Goal: Task Accomplishment & Management: Complete application form

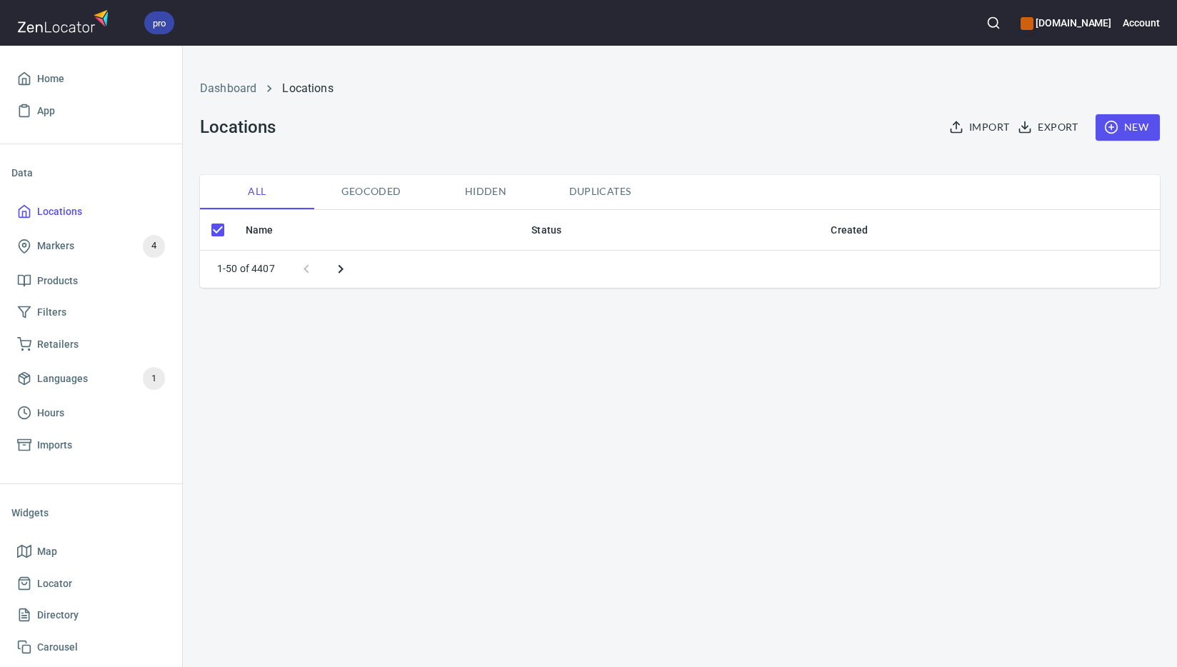
checkbox input "false"
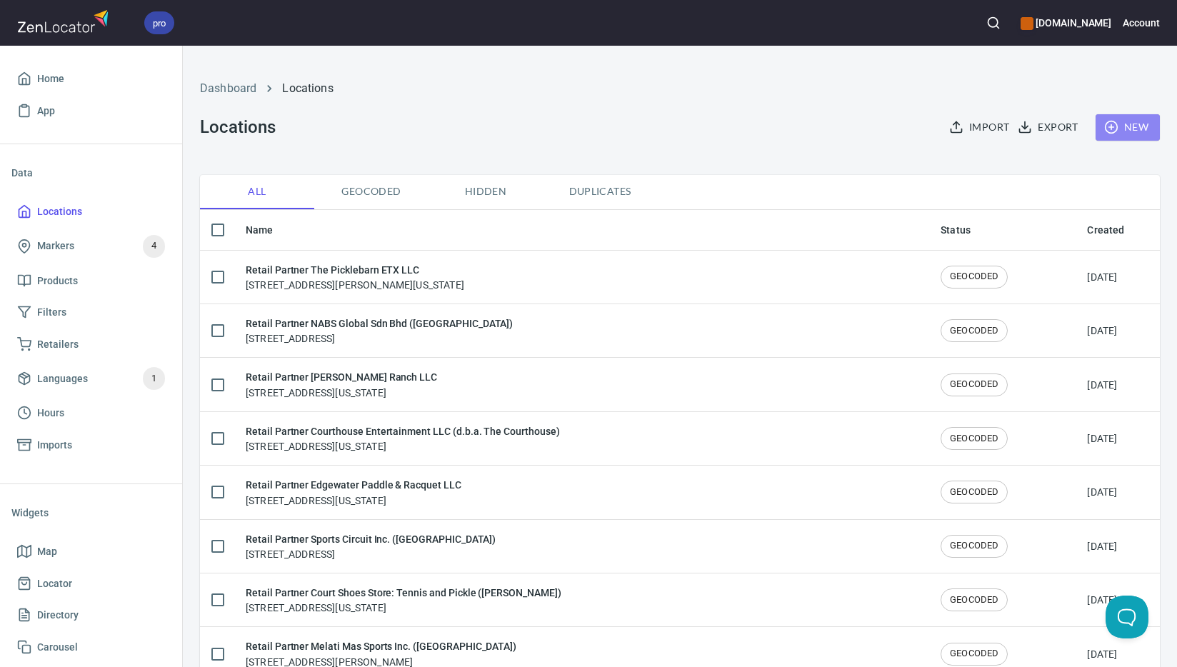
click at [1119, 127] on span "New" at bounding box center [1127, 128] width 41 height 18
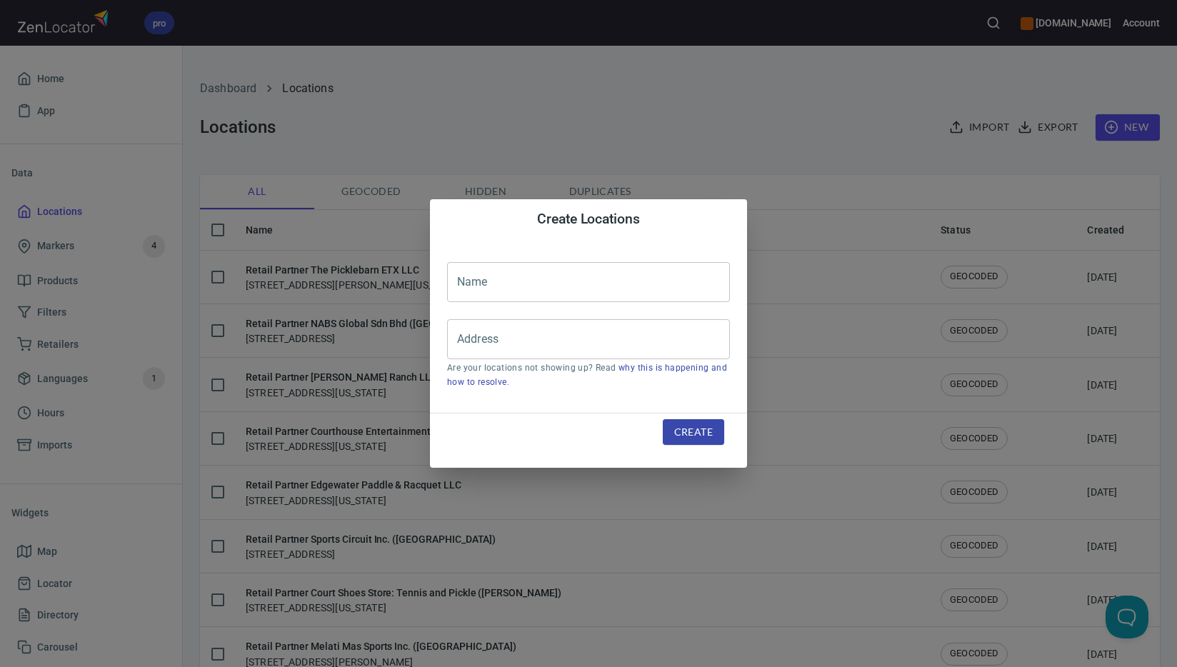
click at [600, 278] on input "text" at bounding box center [588, 282] width 283 height 40
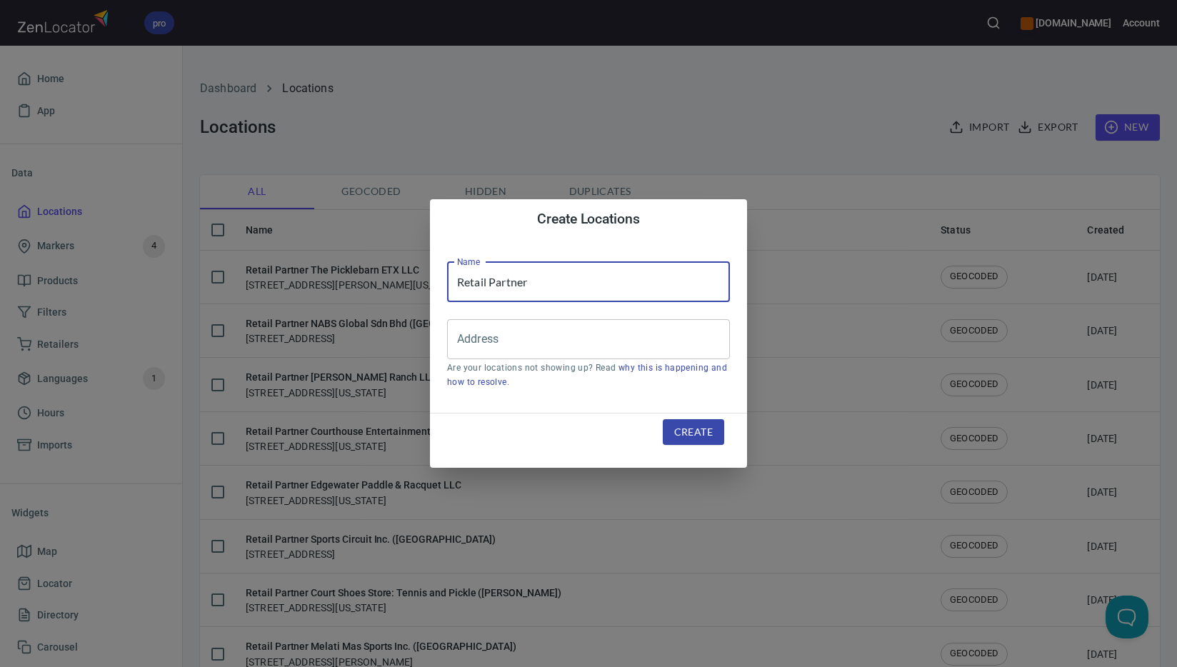
paste input "CC Pickleball LLC ([PERSON_NAME] & Drink)"
type input "Retail Partner CC Pickleball LLC (d.b.a. Dink & Drink)"
click at [615, 348] on input "Address" at bounding box center [577, 339] width 248 height 27
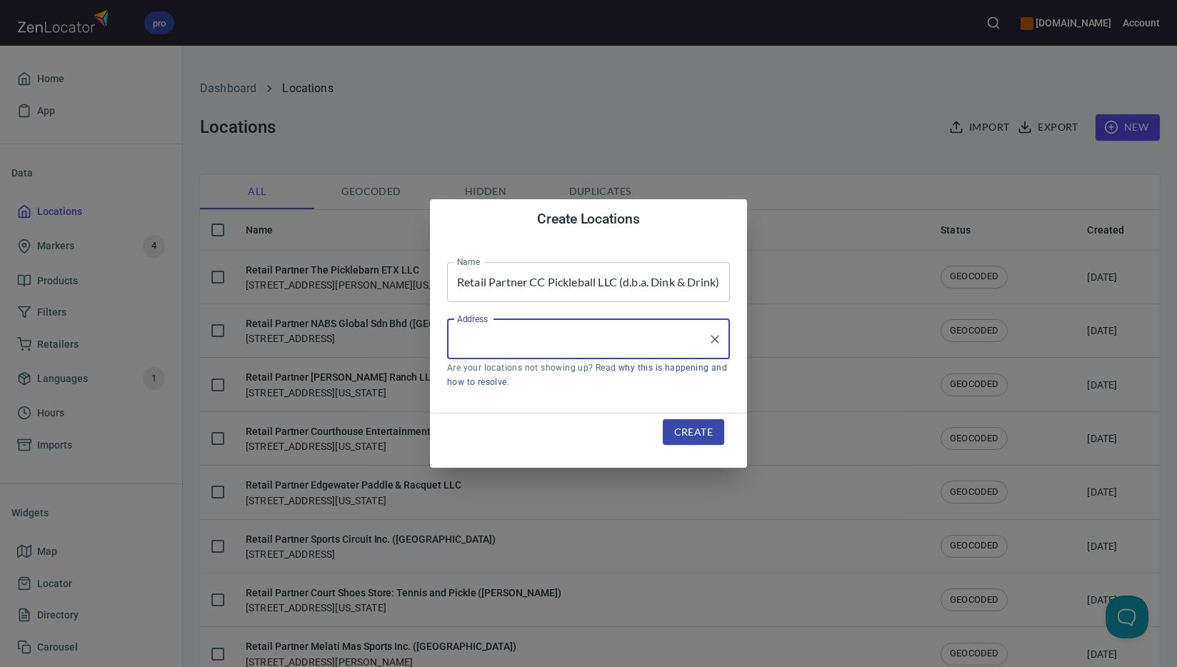
paste input "[STREET_ADDRESS]"
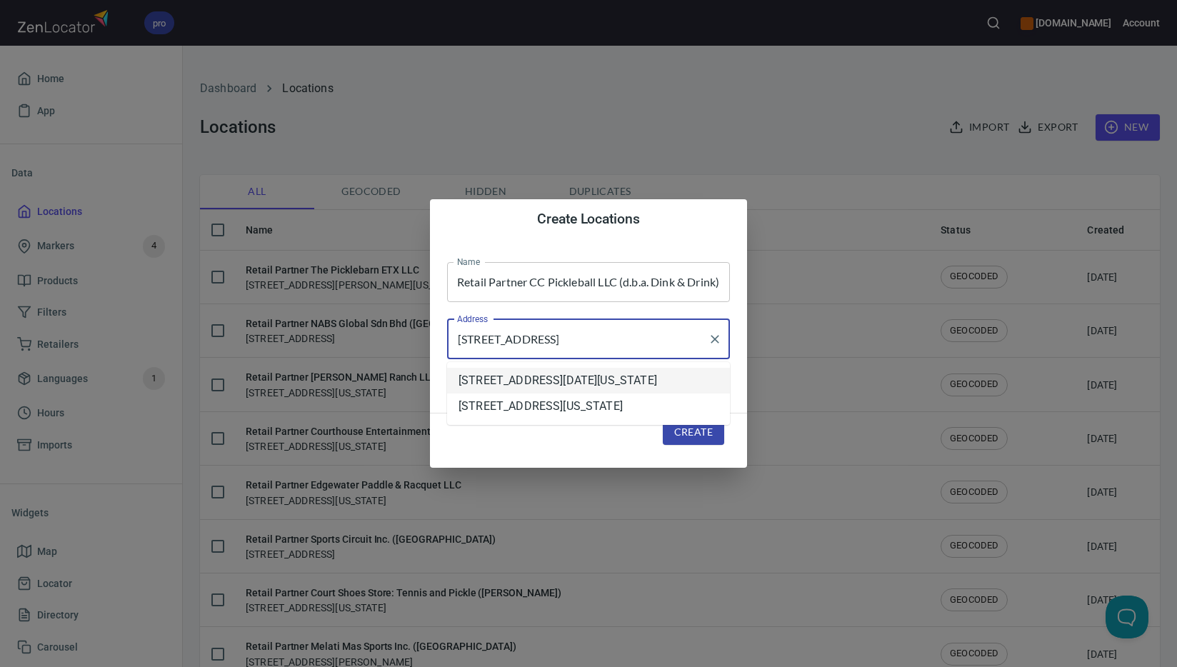
click at [0, 666] on com-1password-button at bounding box center [0, 667] width 0 height 0
click at [631, 393] on li "[STREET_ADDRESS][DATE][US_STATE]" at bounding box center [588, 381] width 283 height 26
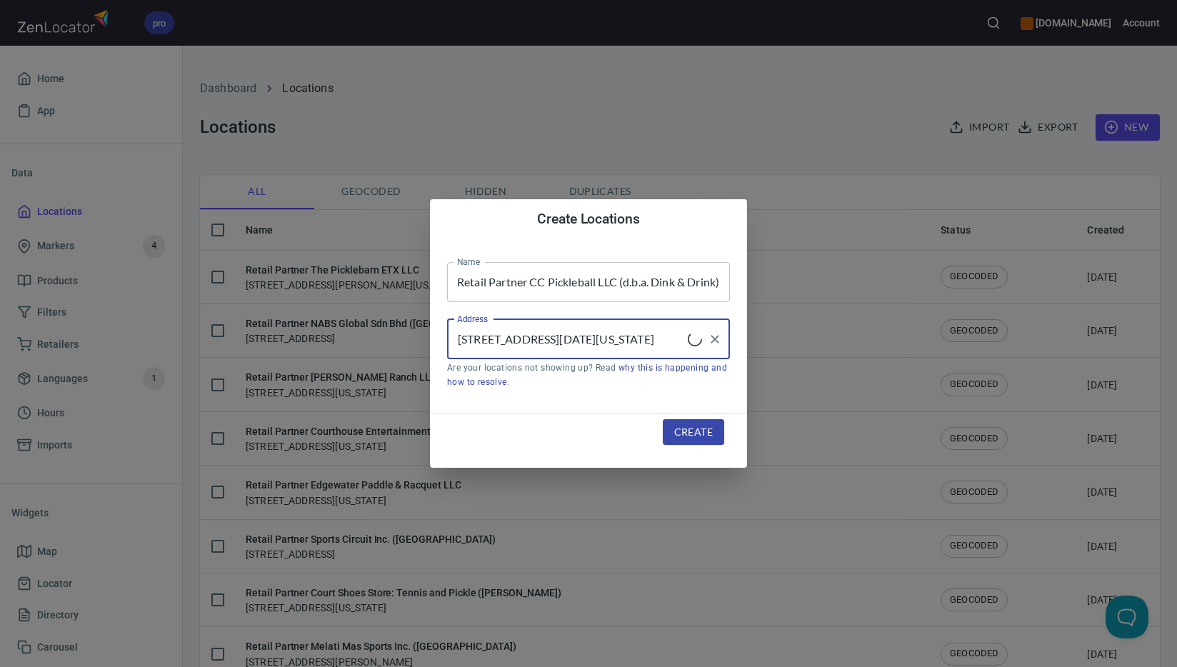
type input "[STREET_ADDRESS][DATE][US_STATE]"
click at [685, 435] on span "Create" at bounding box center [693, 432] width 39 height 18
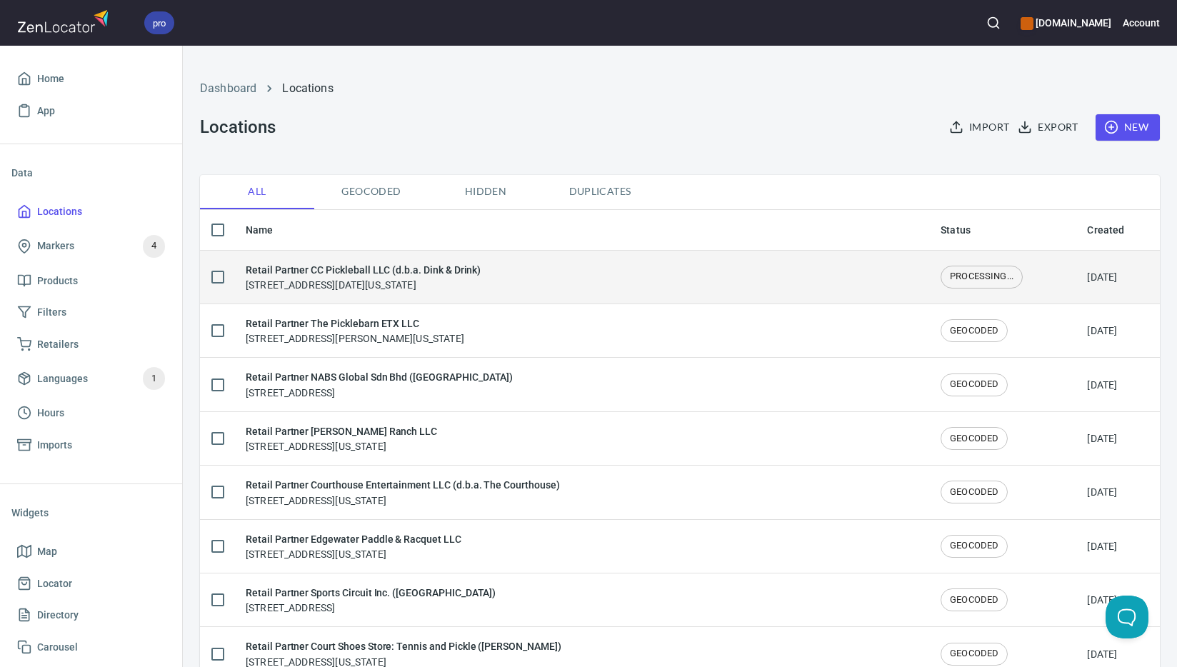
click at [416, 286] on div "Retail Partner CC Pickleball LLC (d.b.a. Dink & Drink) [STREET_ADDRESS][DATE][U…" at bounding box center [363, 277] width 235 height 30
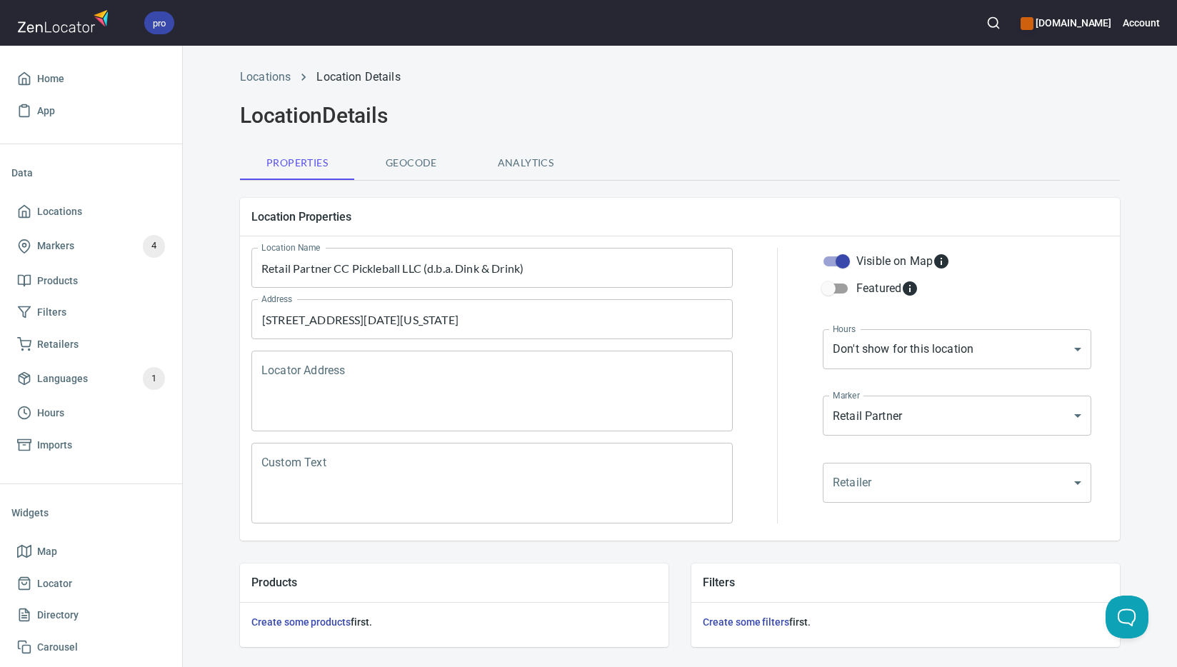
click at [400, 377] on textarea "Locator Address" at bounding box center [491, 391] width 461 height 54
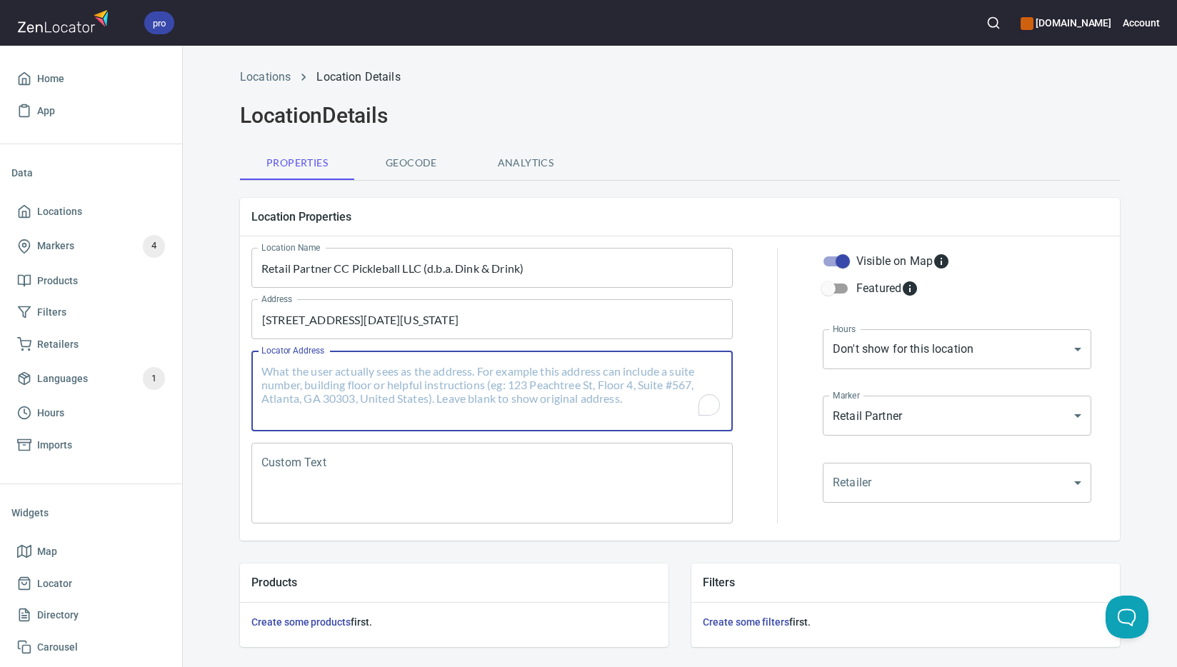
paste textarea "[STREET_ADDRESS][DATE][US_STATE]"
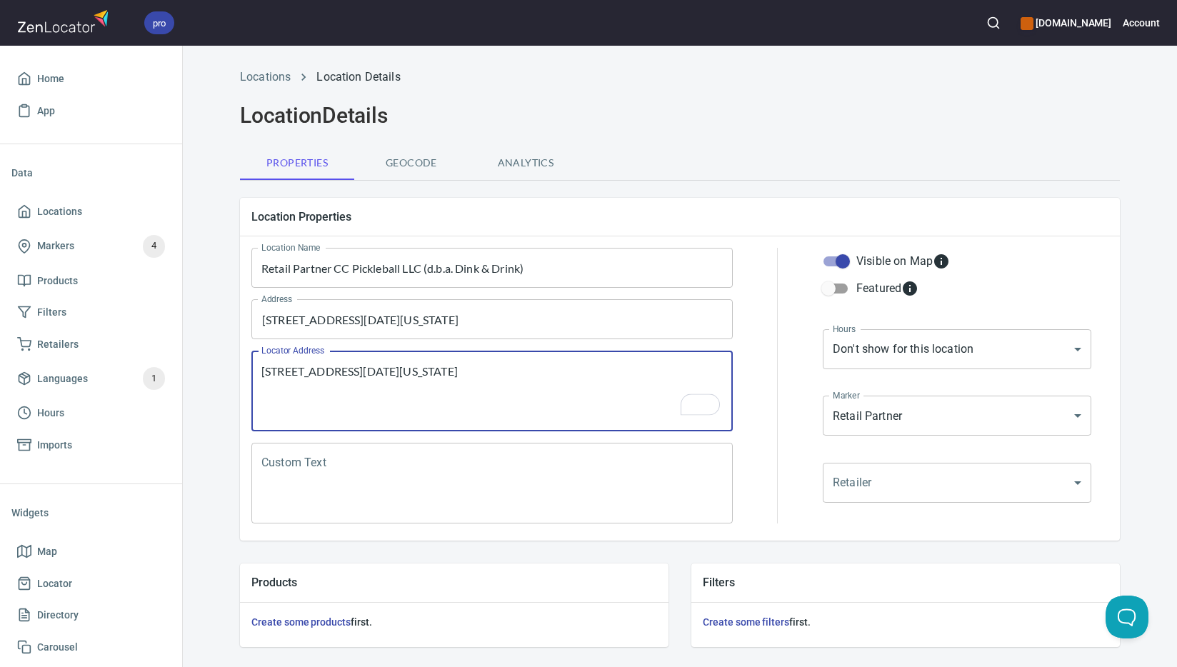
type textarea "[STREET_ADDRESS][DATE][US_STATE]"
click at [543, 473] on textarea "Custom Text" at bounding box center [491, 483] width 461 height 54
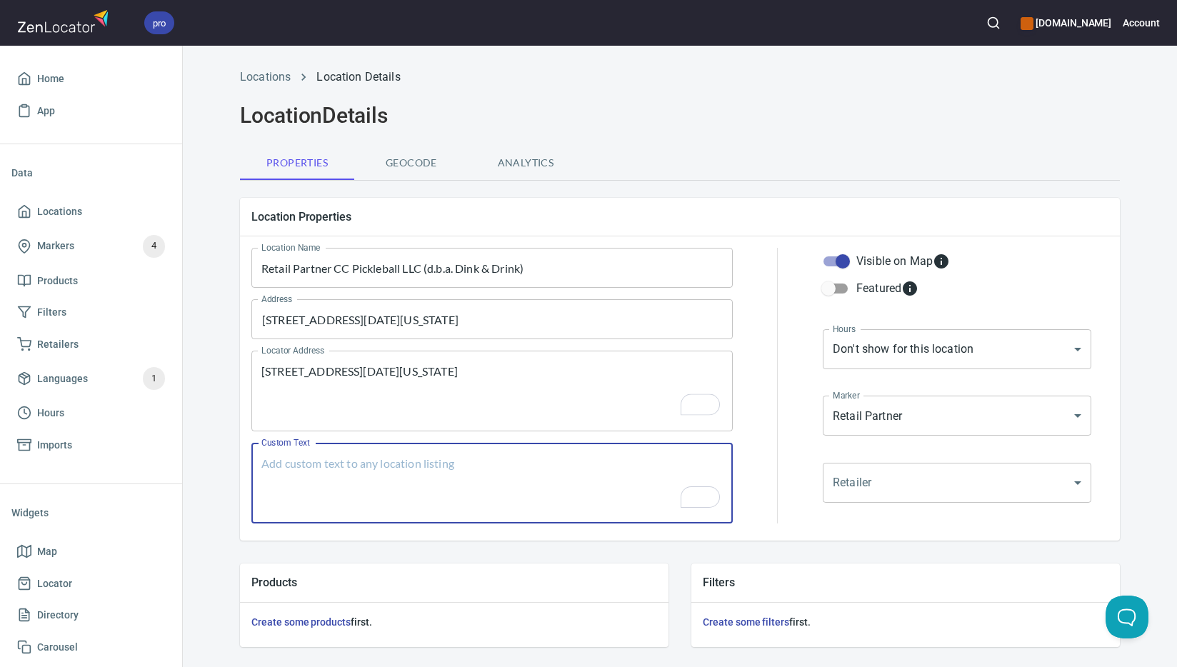
paste textarea "Brands Carried: SelkirkDiadem Return Policy: Undecided"
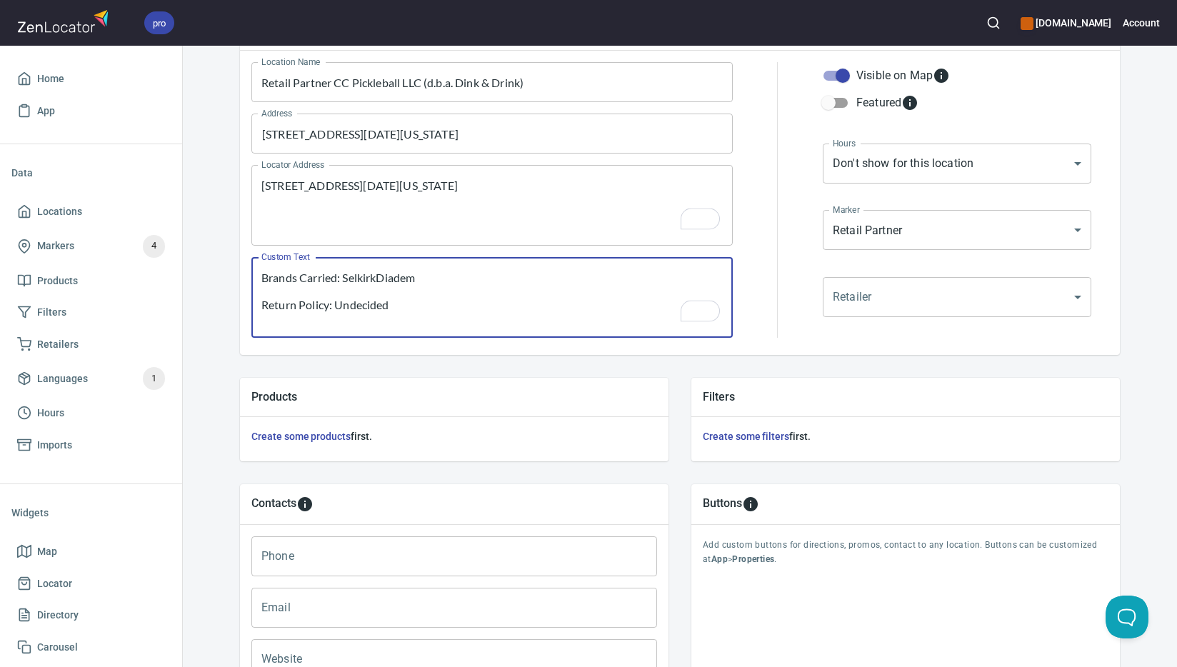
scroll to position [344, 0]
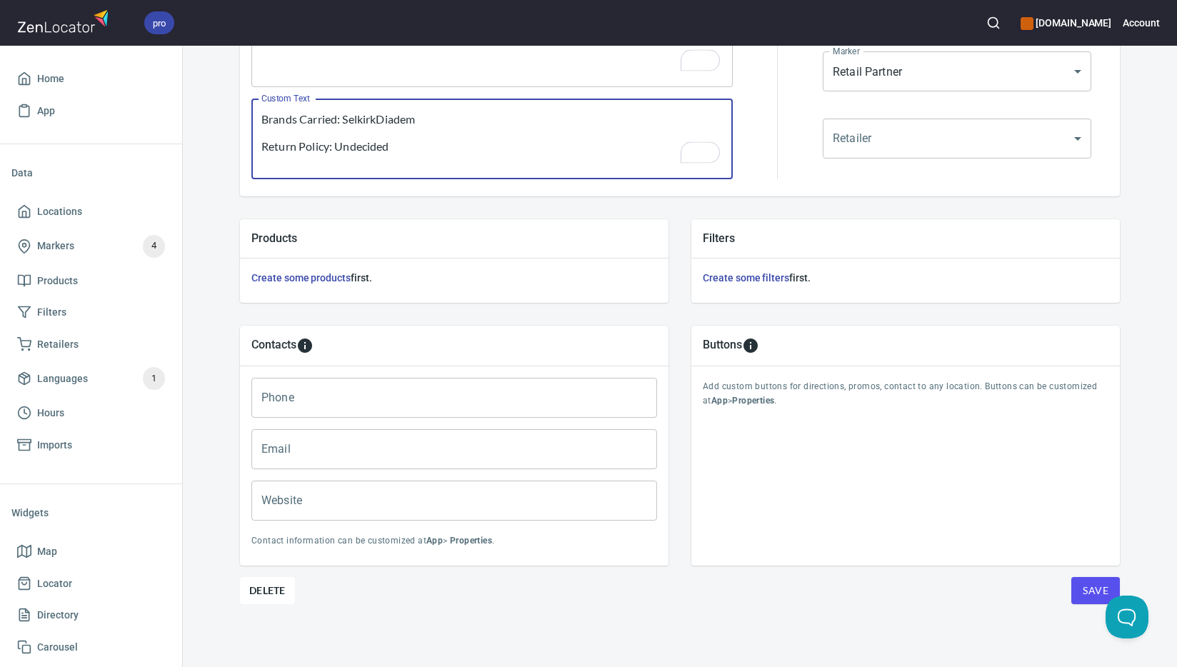
type textarea "Brands Carried: SelkirkDiadem Return Policy: Undecided"
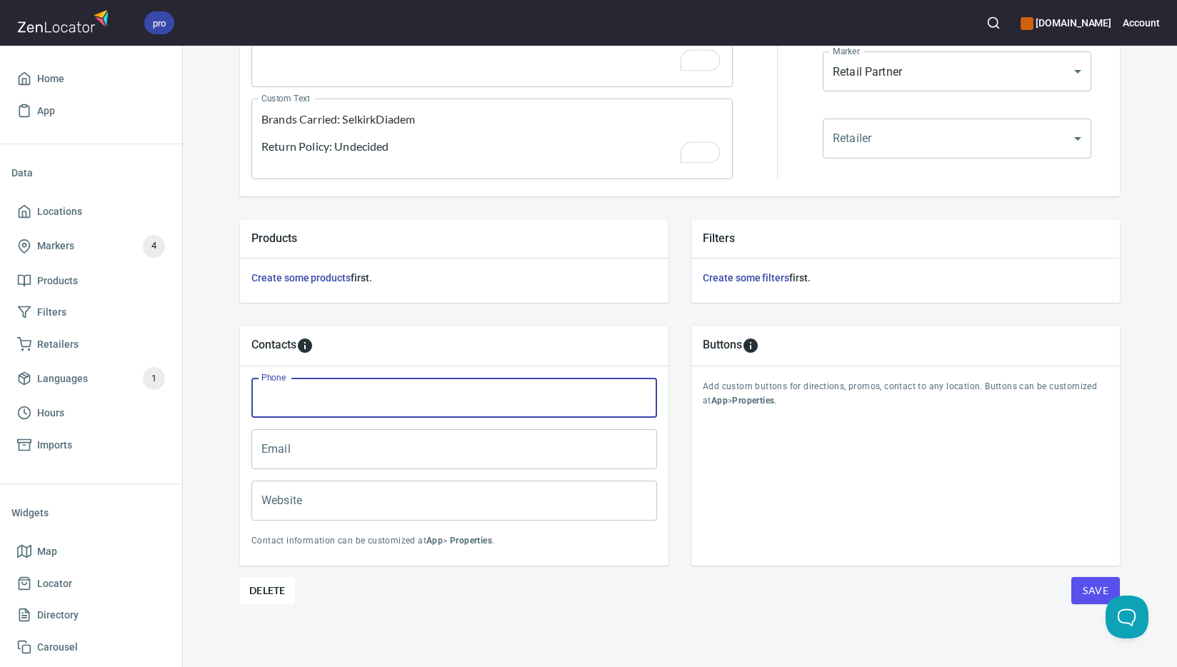
click at [383, 391] on input "Phone" at bounding box center [453, 398] width 405 height 40
paste input "[PHONE_NUMBER]"
type input "[PHONE_NUMBER]"
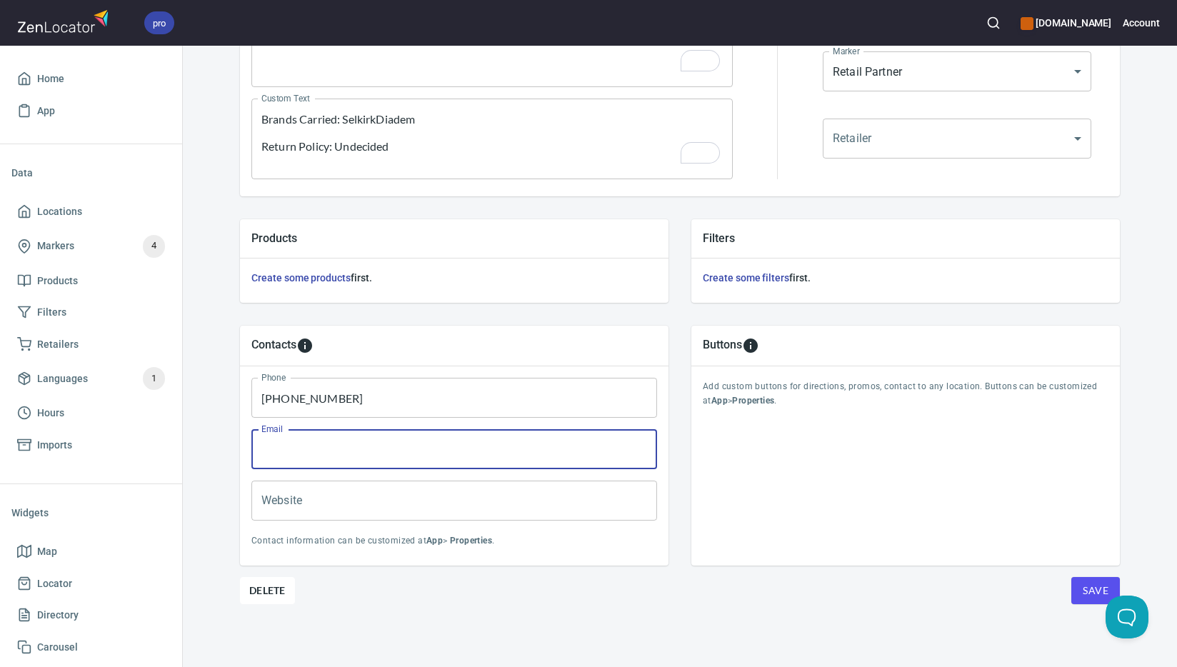
paste input "[EMAIL_ADDRESS][DOMAIN_NAME]"
type input "[EMAIL_ADDRESS][DOMAIN_NAME]"
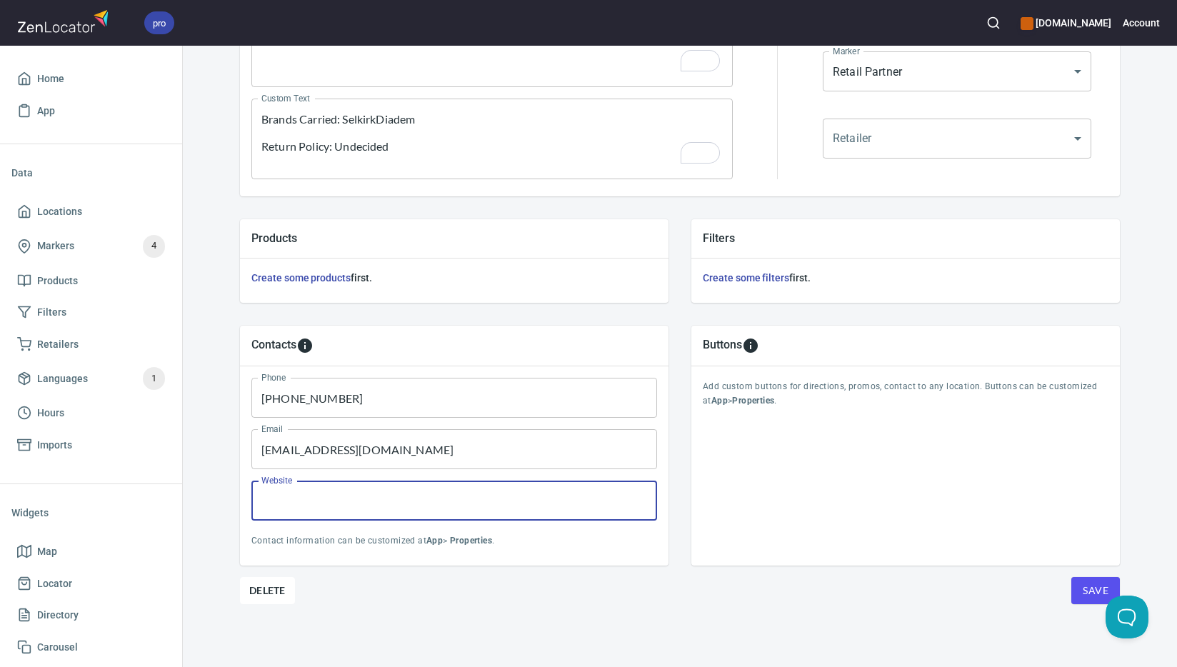
paste input "[URL][DOMAIN_NAME]"
type input "[URL][DOMAIN_NAME]"
click at [1087, 589] on span "Save" at bounding box center [1095, 591] width 26 height 18
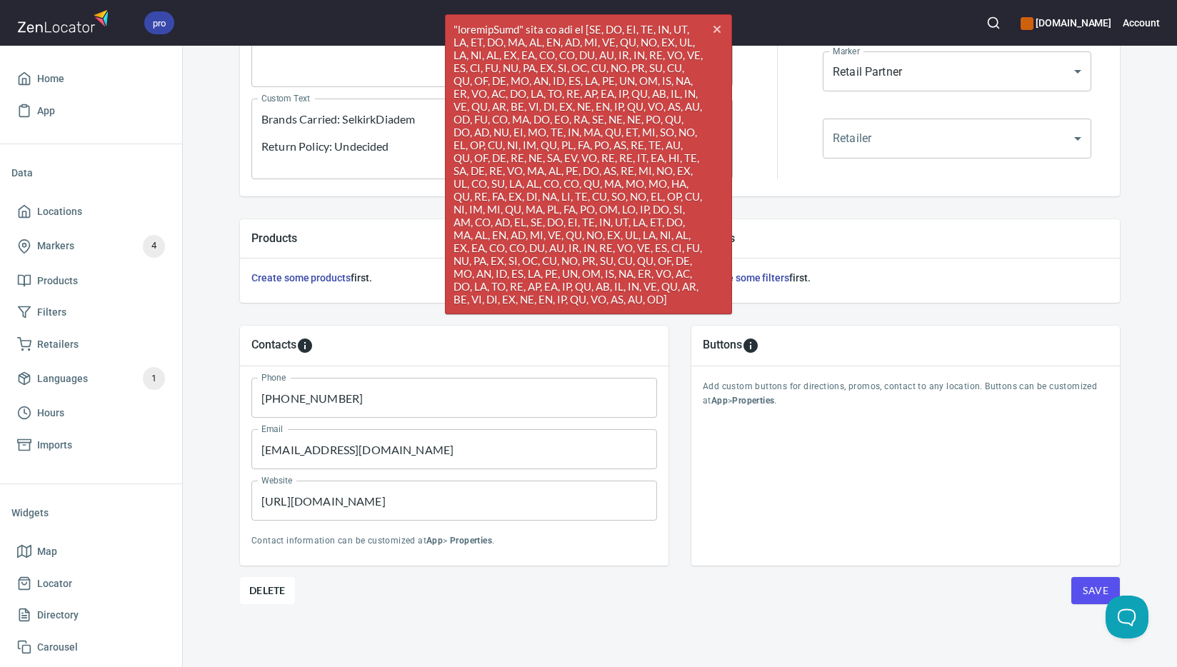
click at [397, 210] on div "Products Create some products first." at bounding box center [453, 261] width 451 height 106
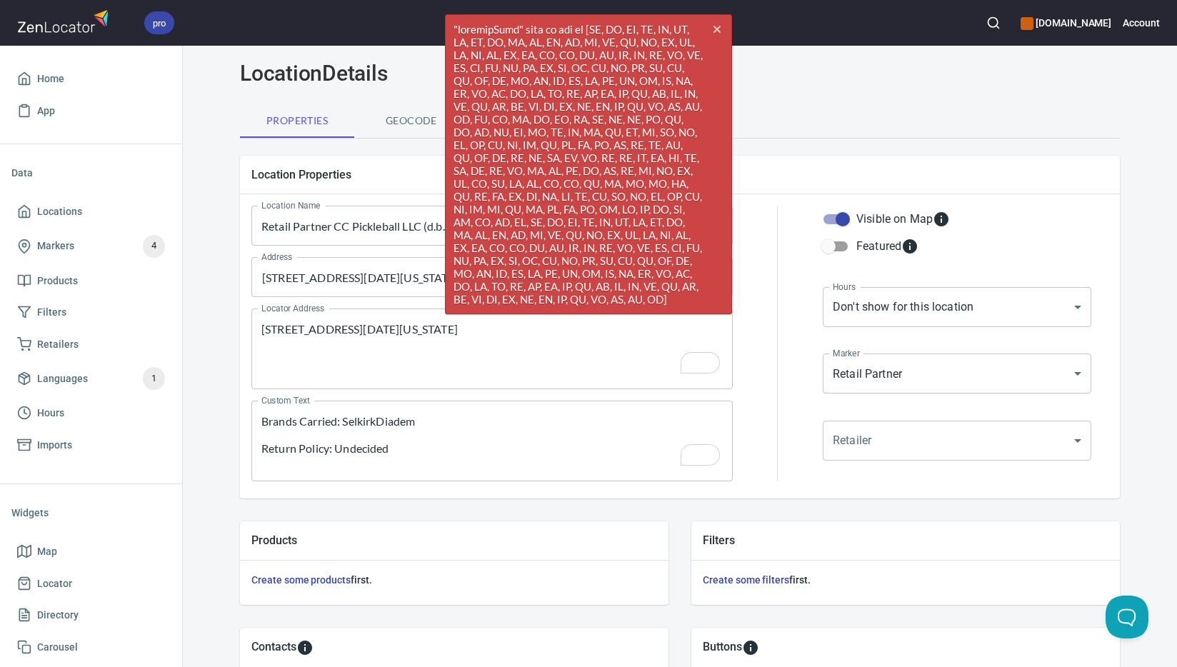
click at [382, 278] on input "[STREET_ADDRESS][DATE][US_STATE]" at bounding box center [481, 276] width 447 height 27
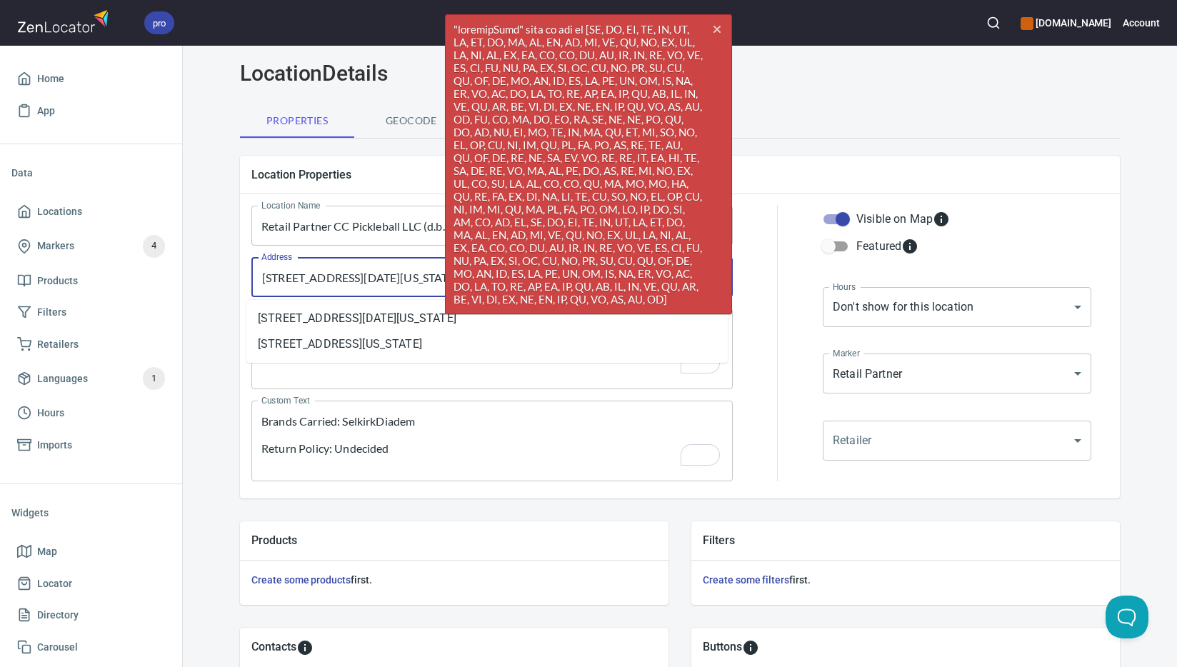
click at [382, 278] on input "[STREET_ADDRESS][DATE][US_STATE]" at bounding box center [481, 276] width 447 height 27
paste input "lvd"
click at [720, 31] on icon "cross" at bounding box center [716, 29] width 11 height 11
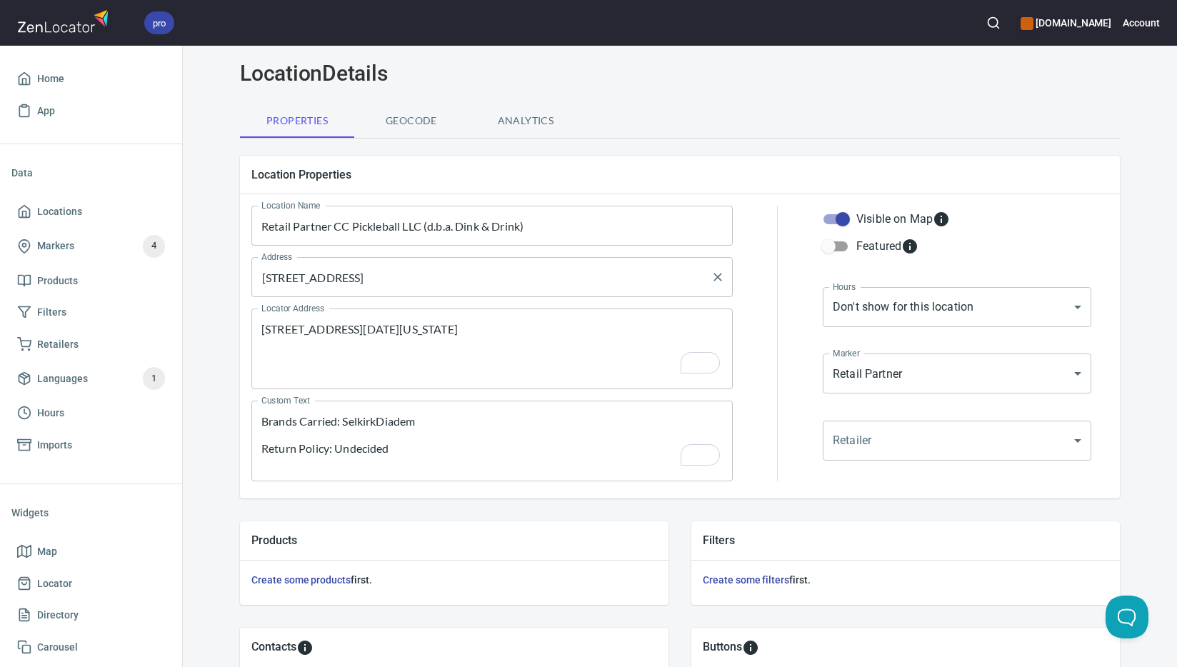
click at [391, 278] on input "[STREET_ADDRESS]" at bounding box center [481, 276] width 447 height 27
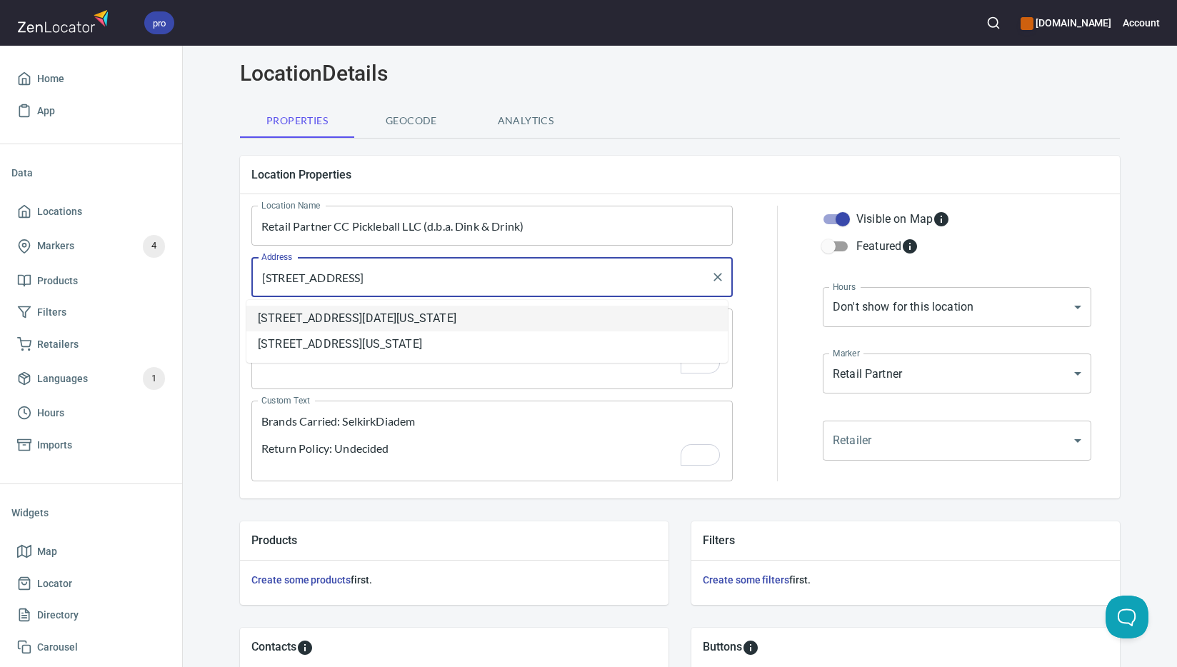
click at [563, 316] on li "[STREET_ADDRESS][DATE][US_STATE]" at bounding box center [486, 319] width 481 height 26
type input "[STREET_ADDRESS][DATE][US_STATE]"
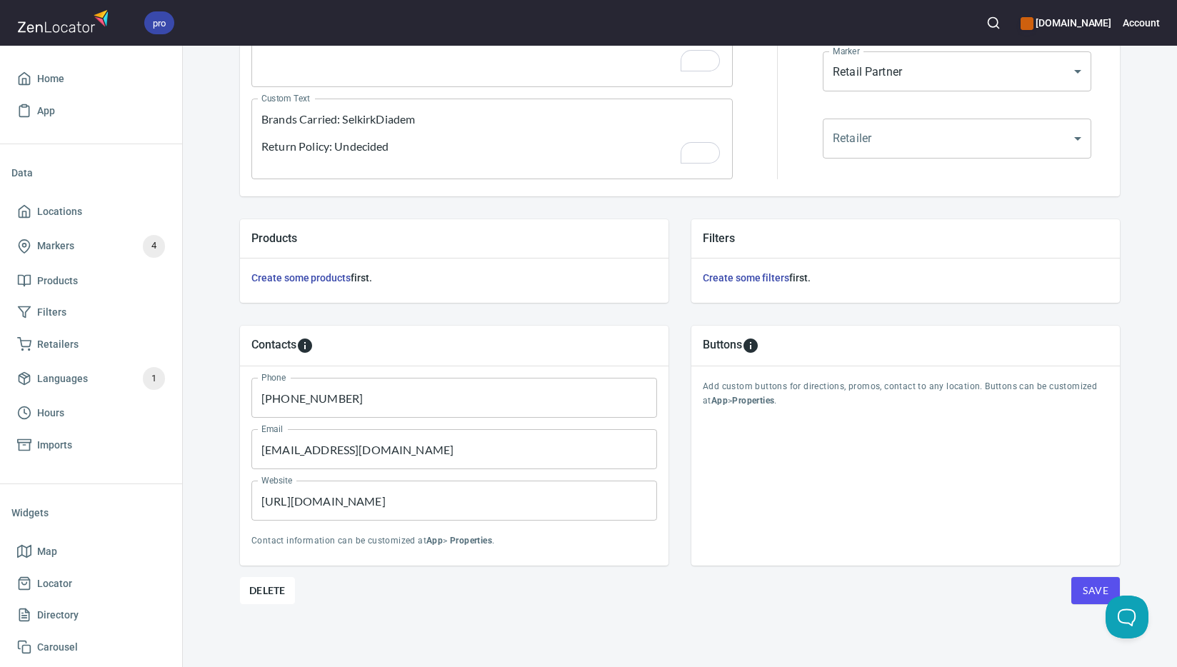
click at [1089, 580] on button "Save" at bounding box center [1095, 590] width 49 height 27
